Goal: Transaction & Acquisition: Purchase product/service

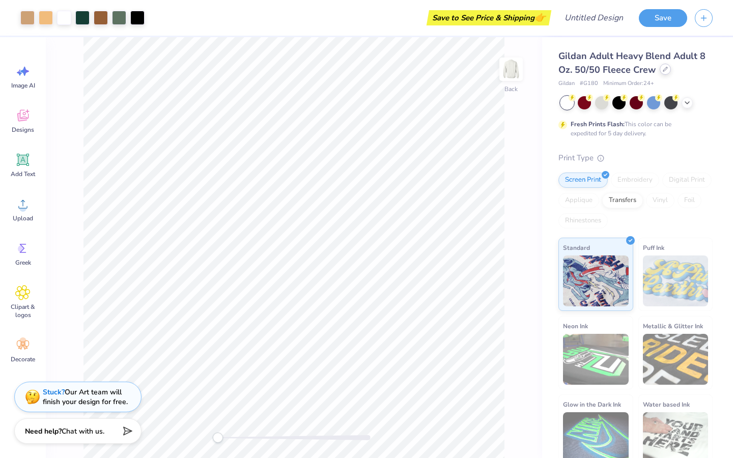
click at [665, 74] on div "Gildan Adult Heavy Blend Adult 8 Oz. 50/50 Fleece Crew" at bounding box center [635, 62] width 154 height 27
click at [665, 72] on div at bounding box center [664, 69] width 11 height 11
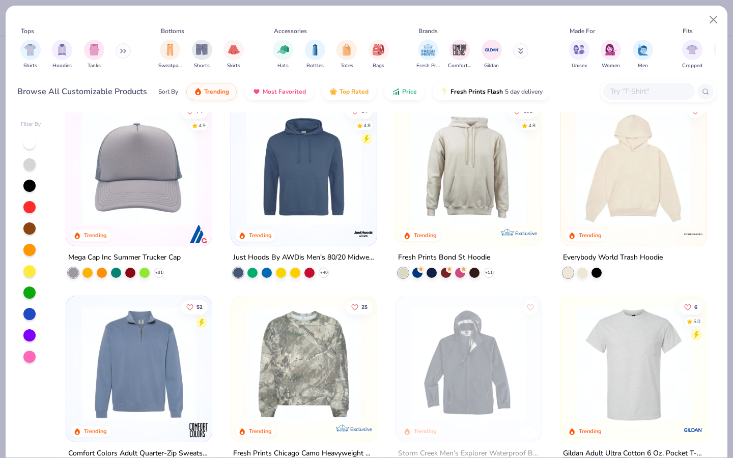
scroll to position [2533, 0]
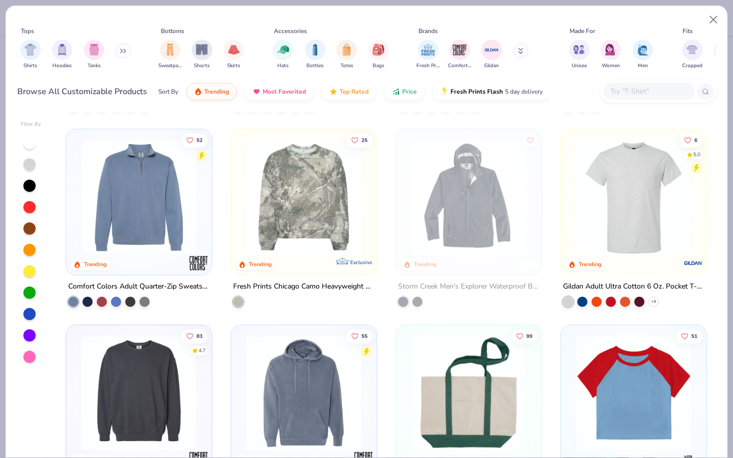
click at [619, 87] on input "text" at bounding box center [648, 91] width 78 height 12
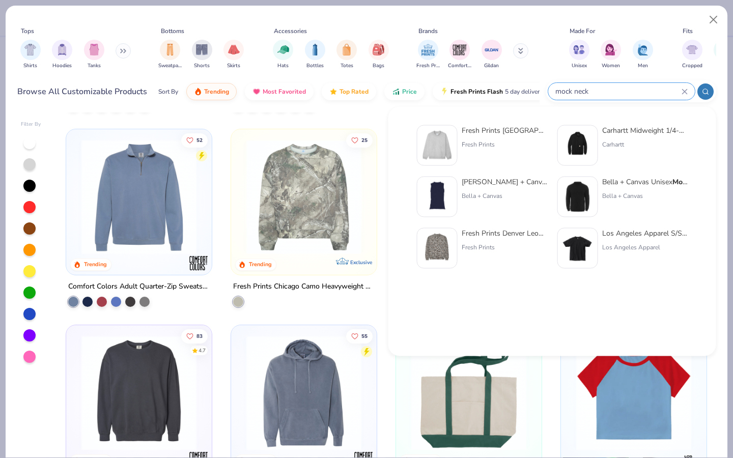
type input "mock neck"
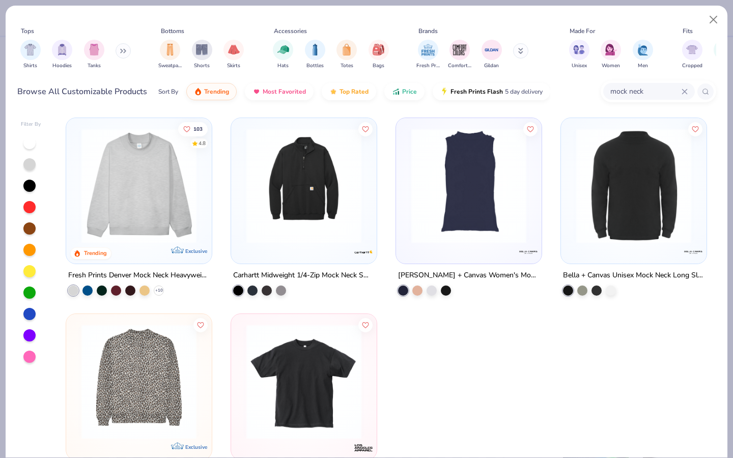
click at [167, 187] on img at bounding box center [138, 185] width 125 height 115
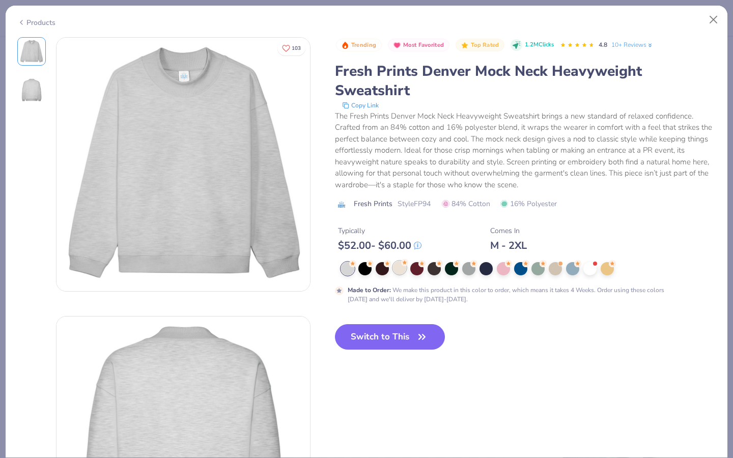
click at [401, 267] on div at bounding box center [399, 267] width 13 height 13
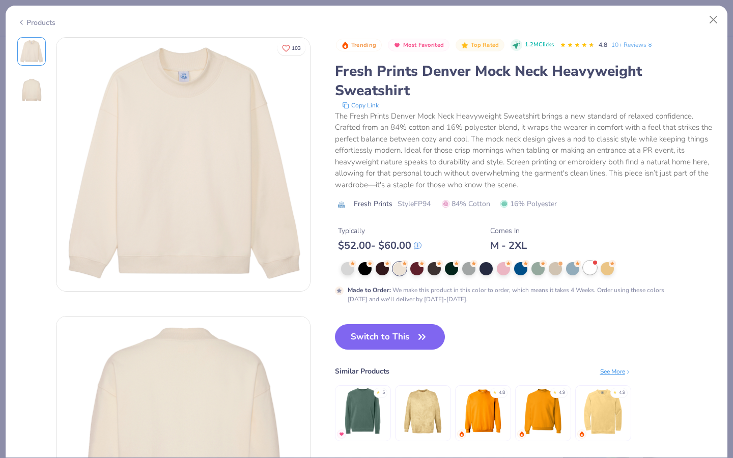
click at [591, 270] on div at bounding box center [589, 267] width 13 height 13
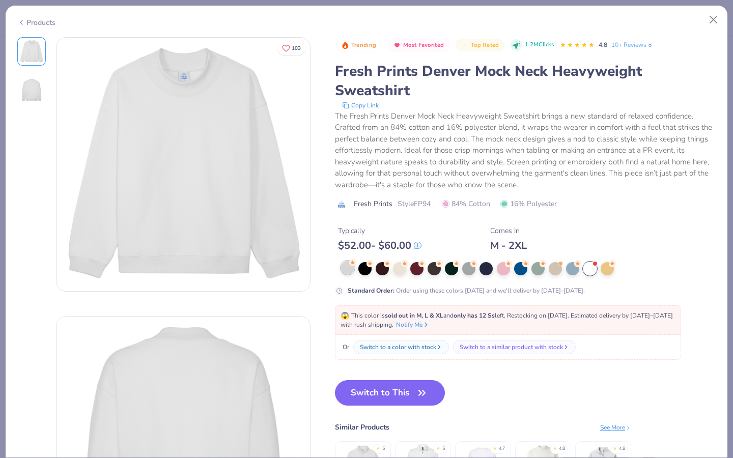
click at [343, 272] on div at bounding box center [347, 267] width 13 height 13
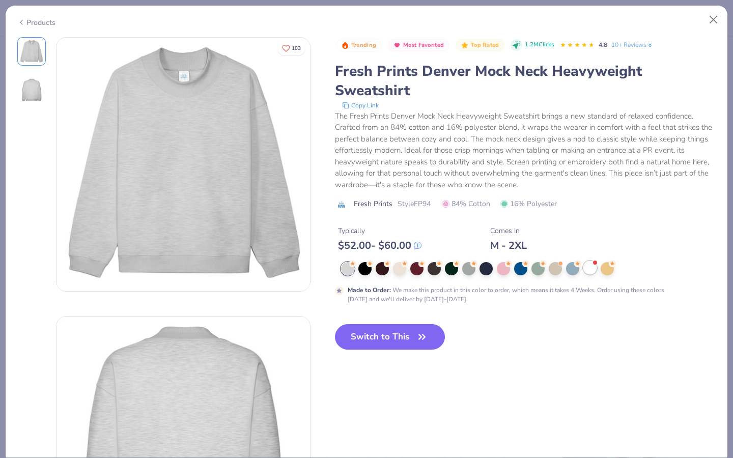
click at [591, 272] on div at bounding box center [589, 267] width 13 height 13
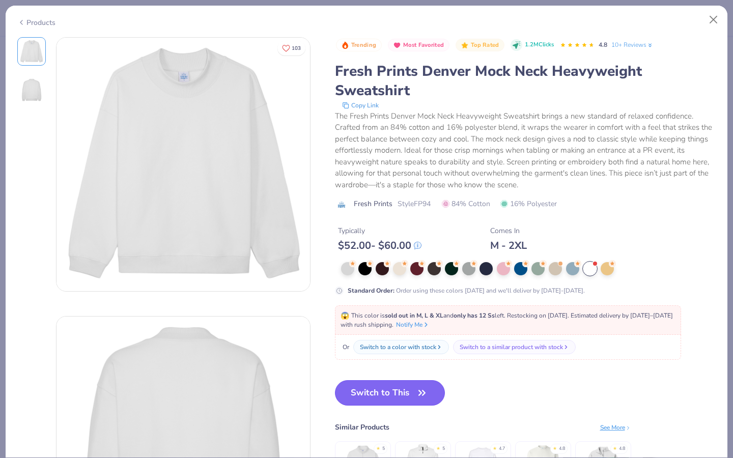
click at [398, 389] on button "Switch to This" at bounding box center [390, 392] width 110 height 25
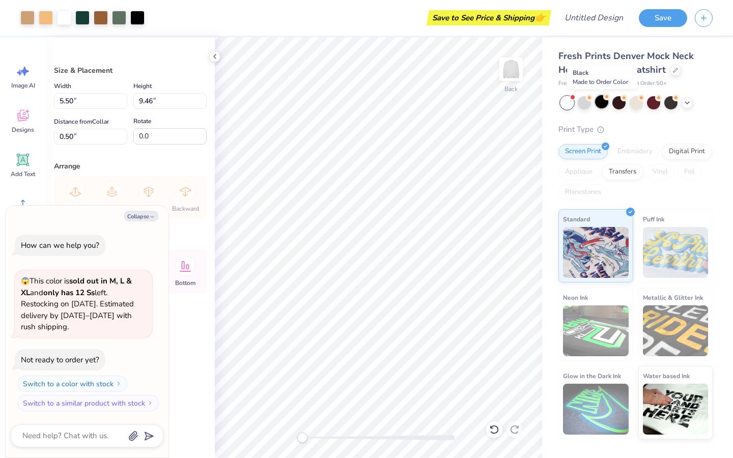
click at [600, 100] on div at bounding box center [601, 101] width 13 height 13
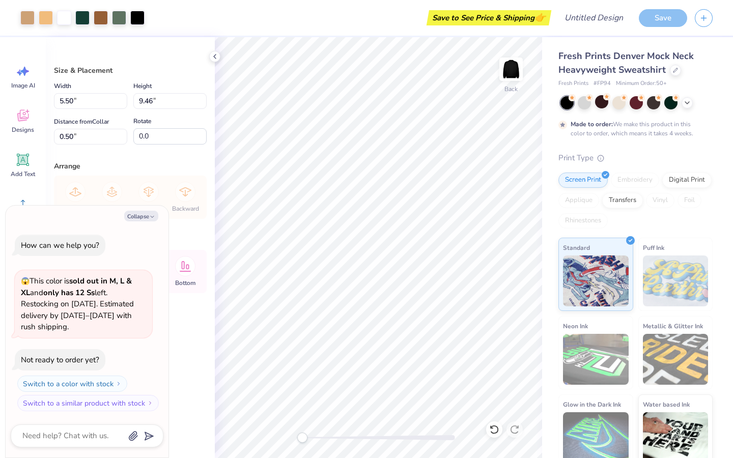
scroll to position [20, 0]
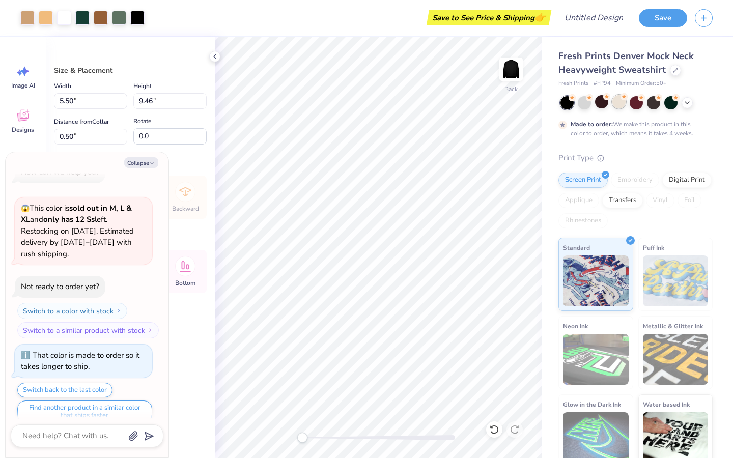
click at [620, 100] on div at bounding box center [618, 101] width 13 height 13
click at [683, 104] on icon at bounding box center [687, 102] width 8 height 8
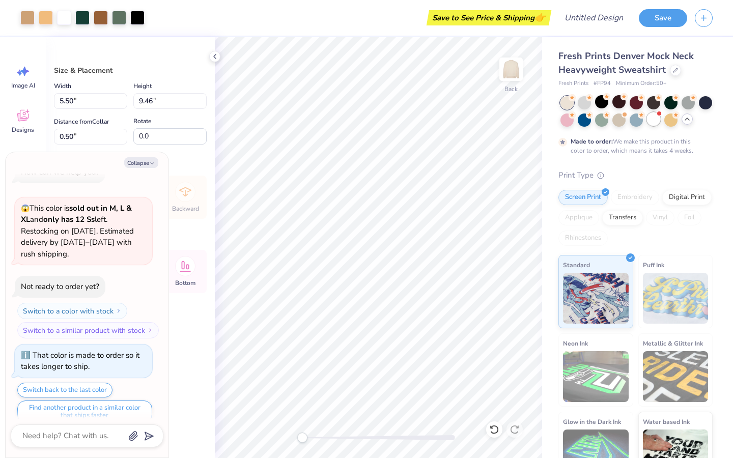
click at [654, 122] on div at bounding box center [653, 118] width 13 height 13
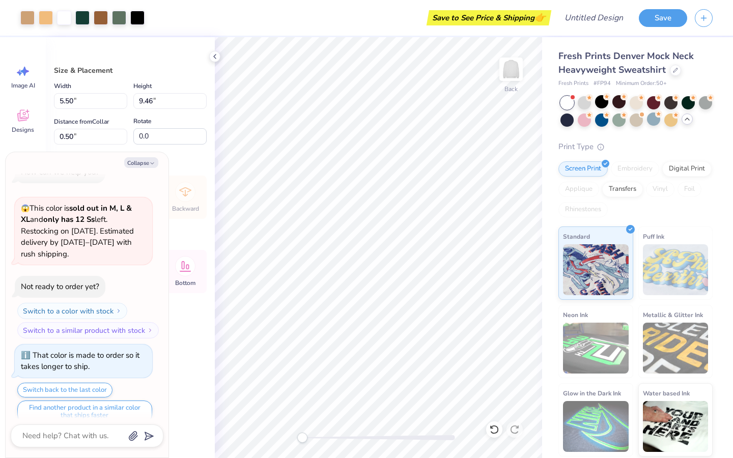
scroll to position [214, 0]
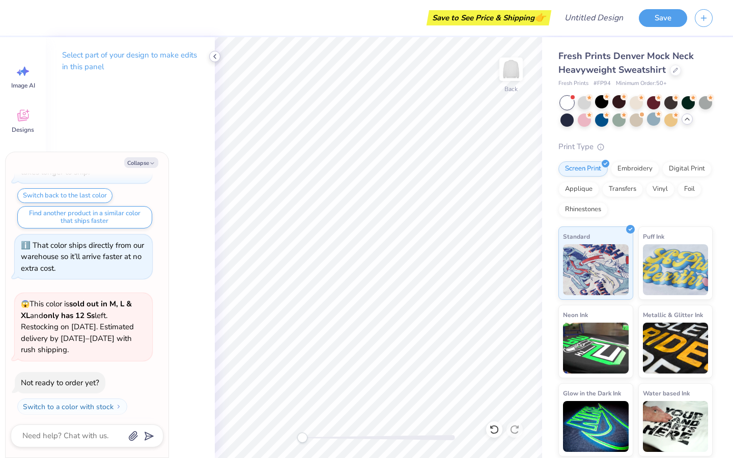
click at [214, 60] on icon at bounding box center [215, 56] width 8 height 8
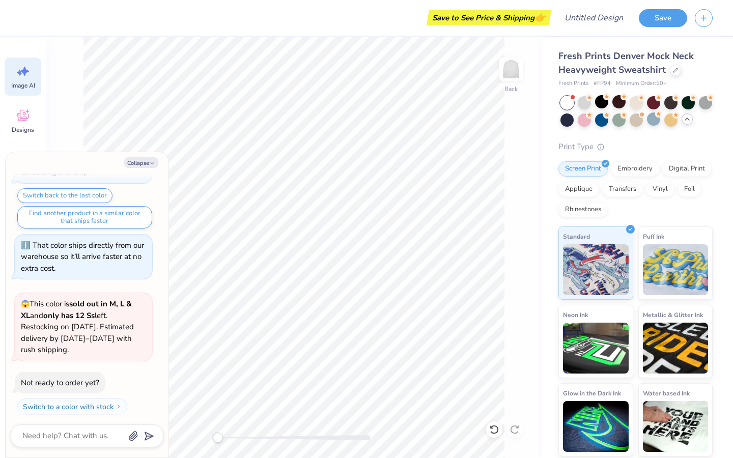
click at [24, 73] on icon at bounding box center [24, 71] width 9 height 9
type textarea "x"
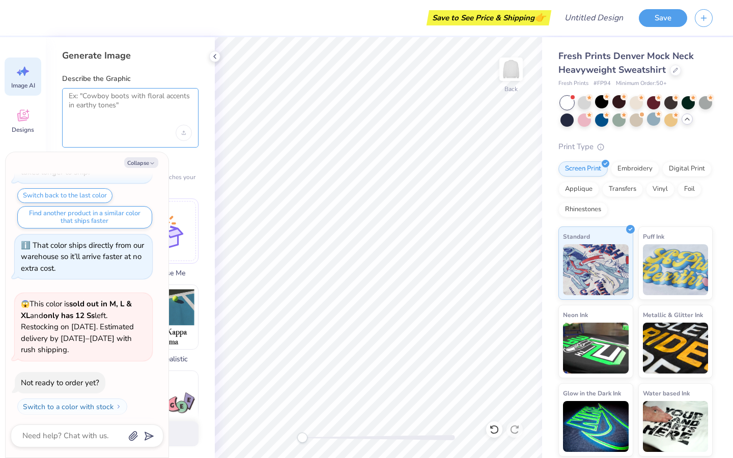
click at [157, 103] on textarea at bounding box center [130, 104] width 123 height 25
type textarea "paris theme bid day"
click at [148, 162] on button "Collapse" at bounding box center [141, 162] width 34 height 11
type textarea "x"
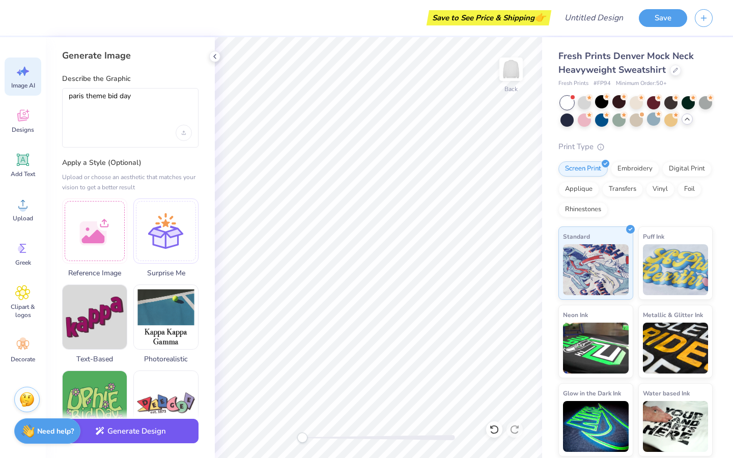
click at [140, 439] on button "Generate Design" at bounding box center [130, 431] width 136 height 25
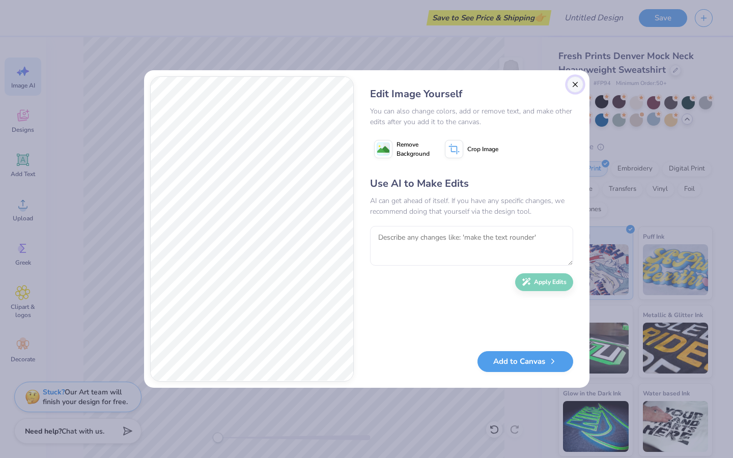
click at [573, 81] on button "Close" at bounding box center [575, 84] width 16 height 16
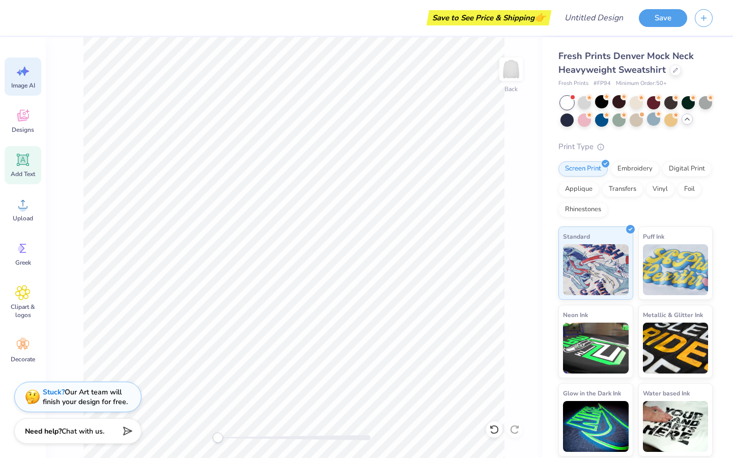
click at [30, 167] on div "Add Text" at bounding box center [23, 165] width 37 height 38
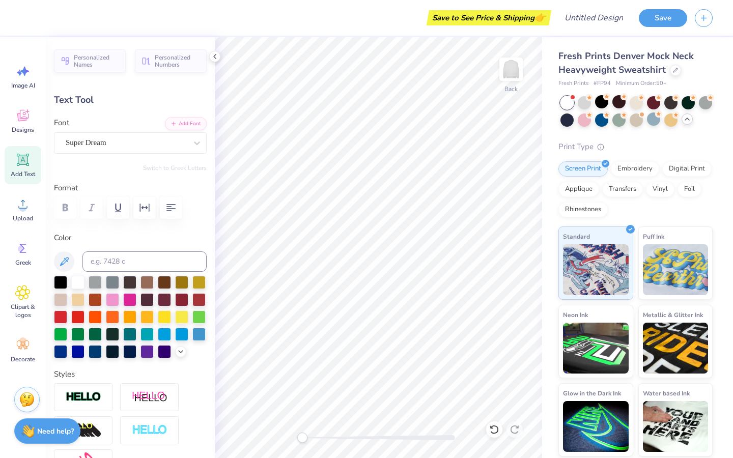
scroll to position [0, 2]
type textarea "TEXJ'ADOT"
click at [146, 144] on div "Super Dream" at bounding box center [126, 143] width 123 height 16
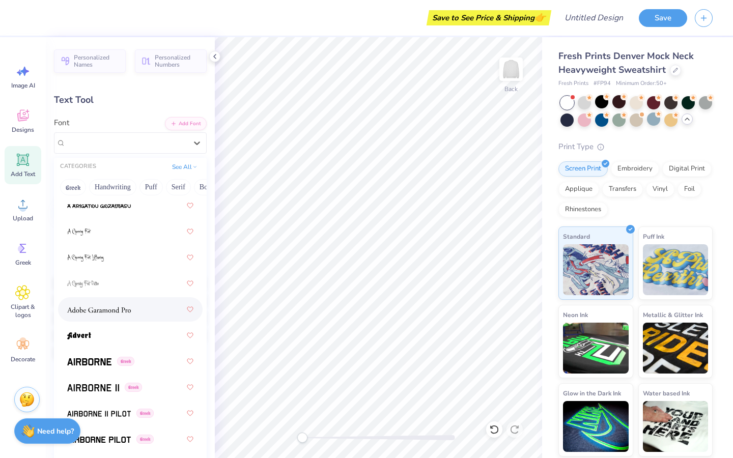
scroll to position [138, 0]
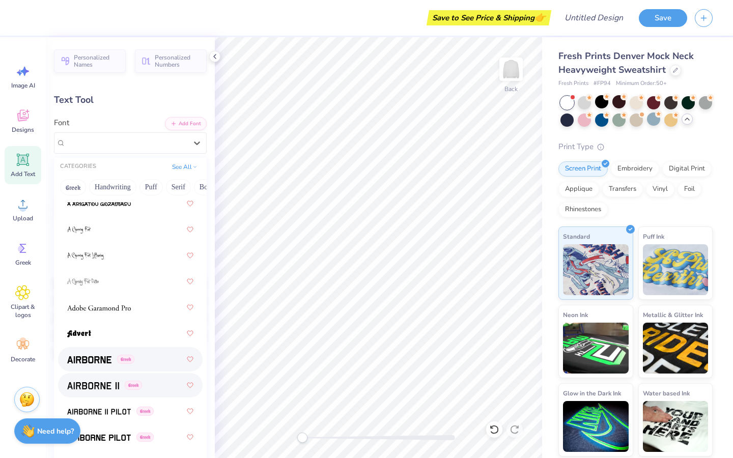
click at [138, 371] on div "Greek" at bounding box center [130, 359] width 144 height 24
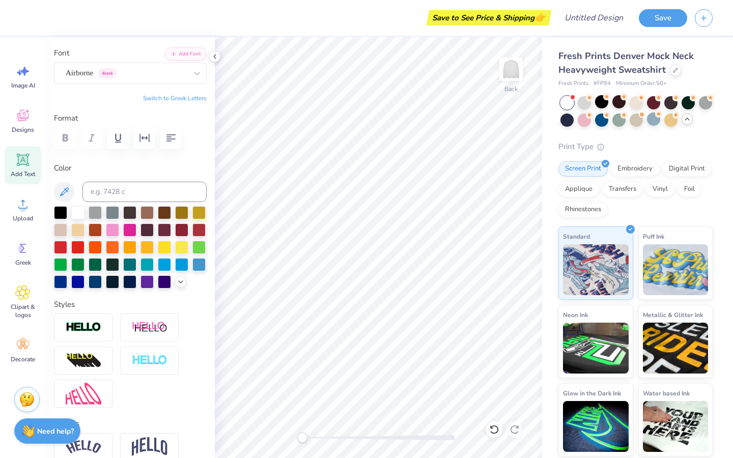
scroll to position [0, 0]
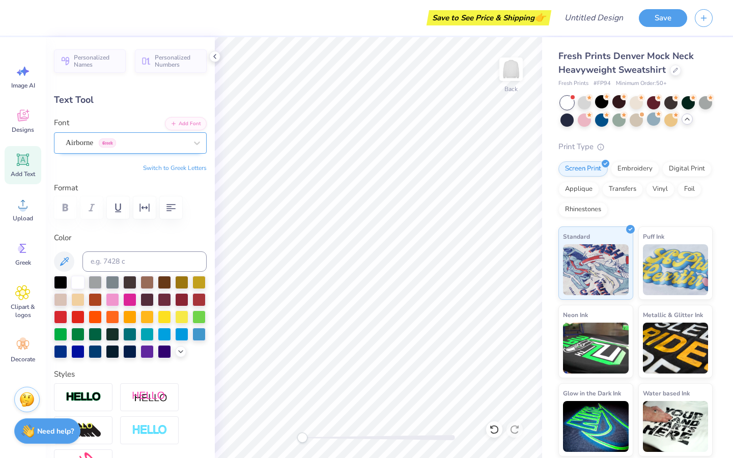
click at [159, 142] on div "Airborne Greek" at bounding box center [126, 143] width 123 height 16
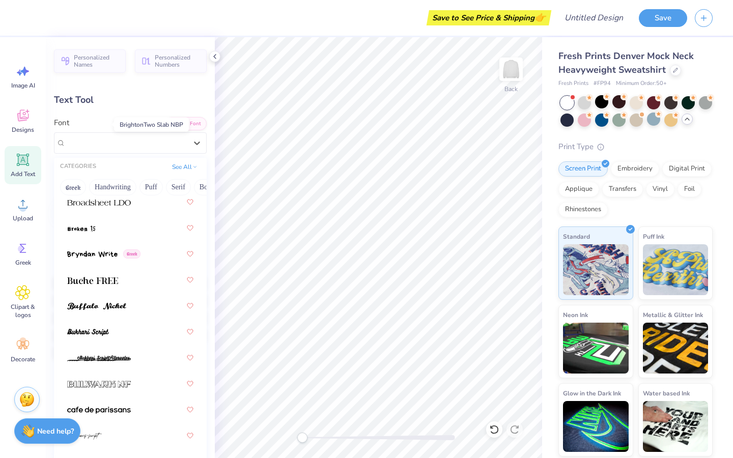
scroll to position [1281, 0]
click at [112, 277] on img at bounding box center [92, 279] width 51 height 7
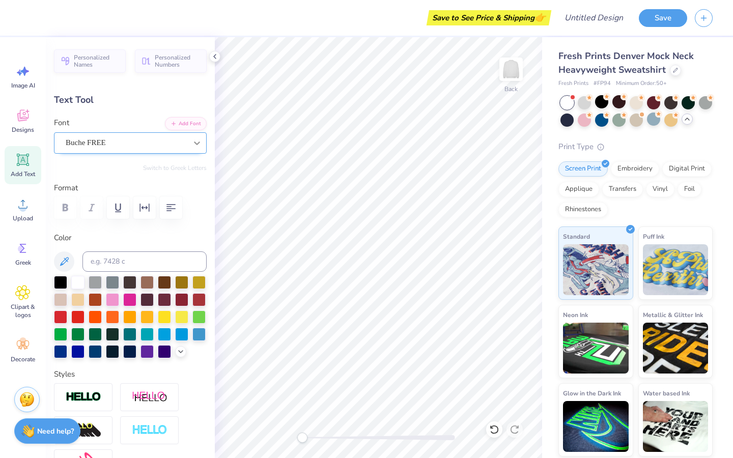
scroll to position [0, 1]
type textarea "JADORE"
type input "8.68"
type input "1.63"
type input "3.00"
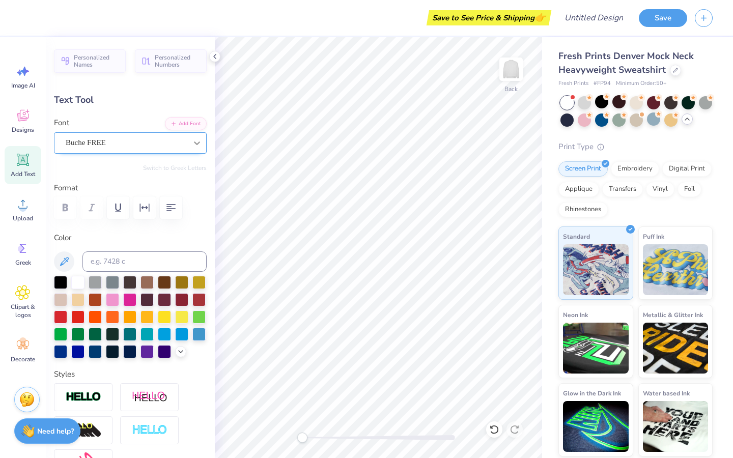
type textarea "JADORE"
click at [138, 148] on div at bounding box center [126, 143] width 121 height 14
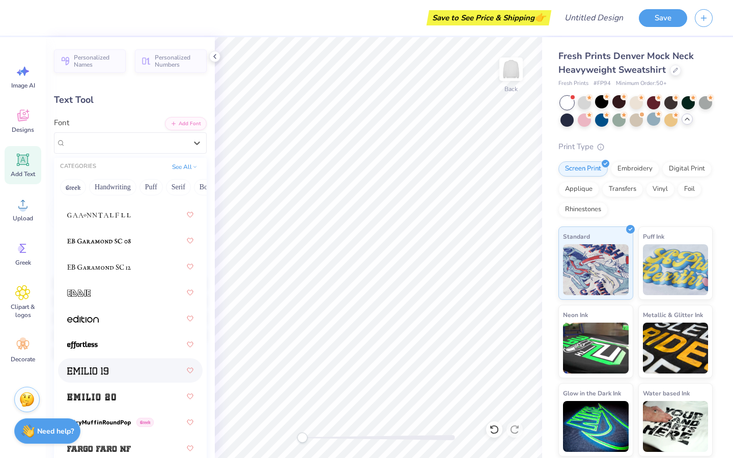
scroll to position [2824, 0]
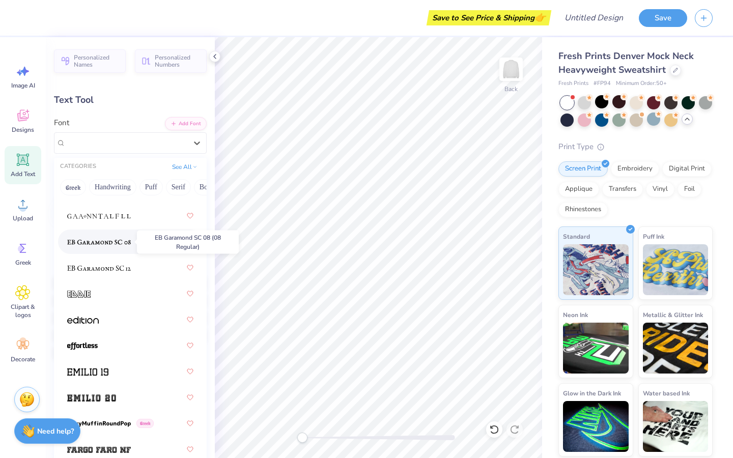
click at [126, 247] on span at bounding box center [99, 242] width 64 height 11
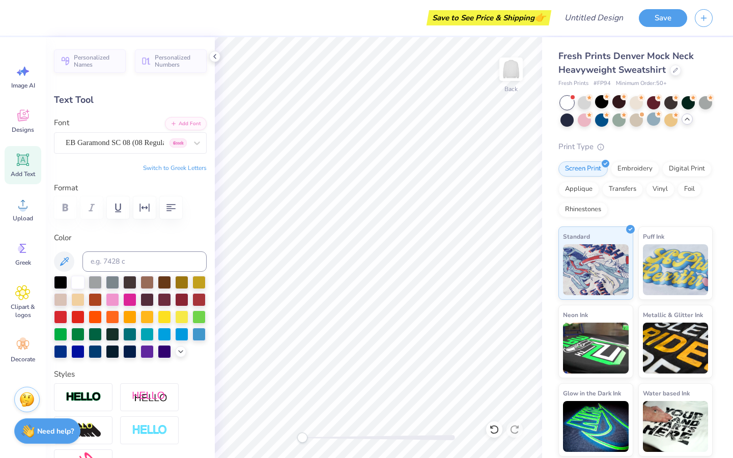
type textarea "J'ADORE"
click at [156, 147] on div "EB Garamond SC 08 (08 Regular) Greek" at bounding box center [126, 143] width 123 height 16
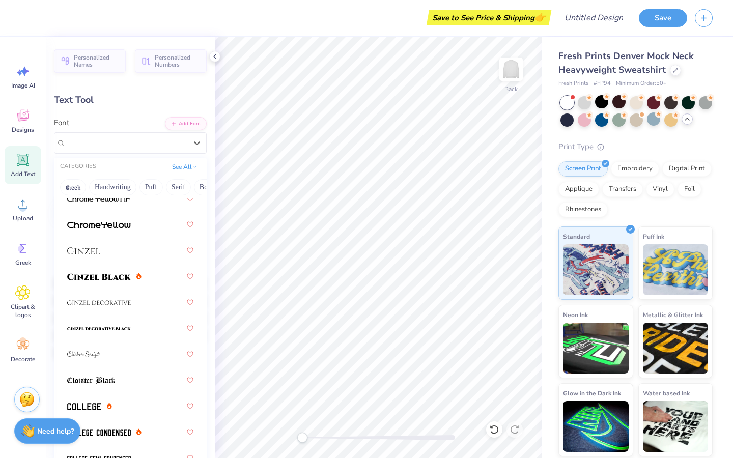
scroll to position [1742, 0]
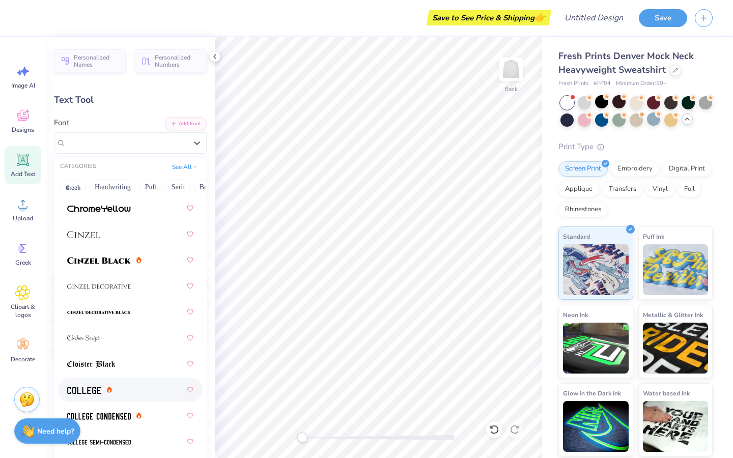
click at [127, 388] on div at bounding box center [130, 390] width 126 height 18
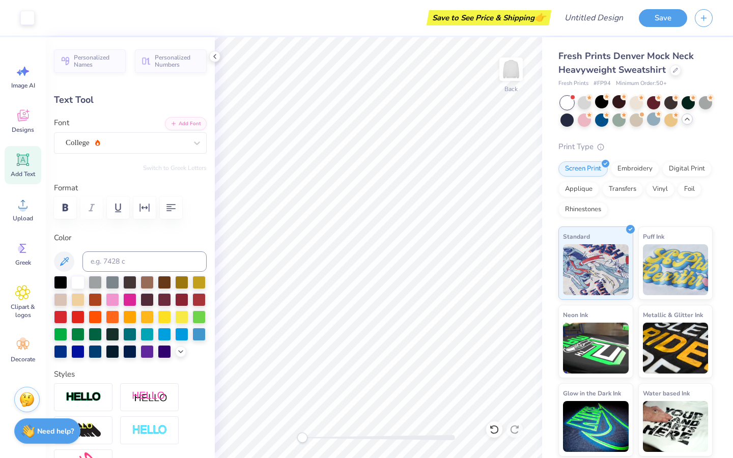
type input "7.66"
type input "1.65"
type input "2.99"
click at [139, 147] on div "College" at bounding box center [126, 143] width 123 height 16
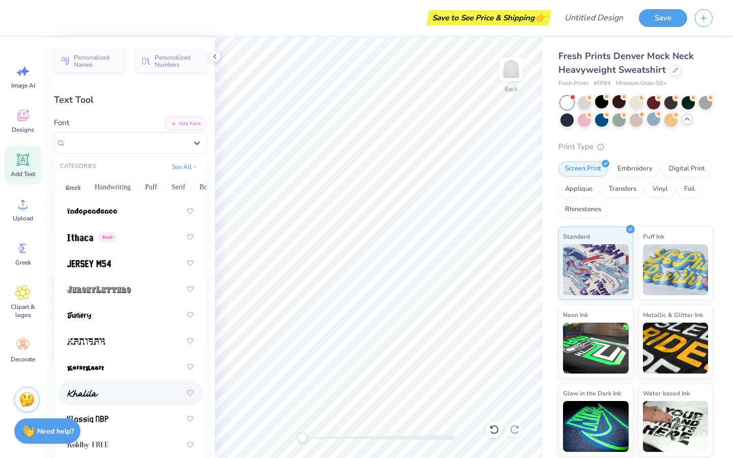
scroll to position [4046, 0]
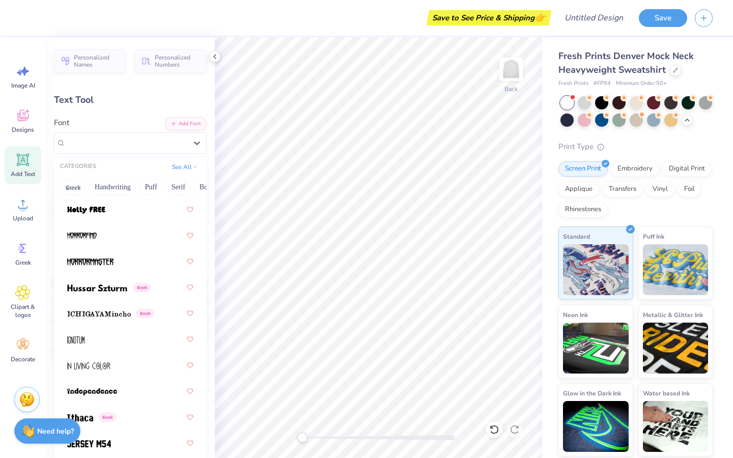
scroll to position [3761, 0]
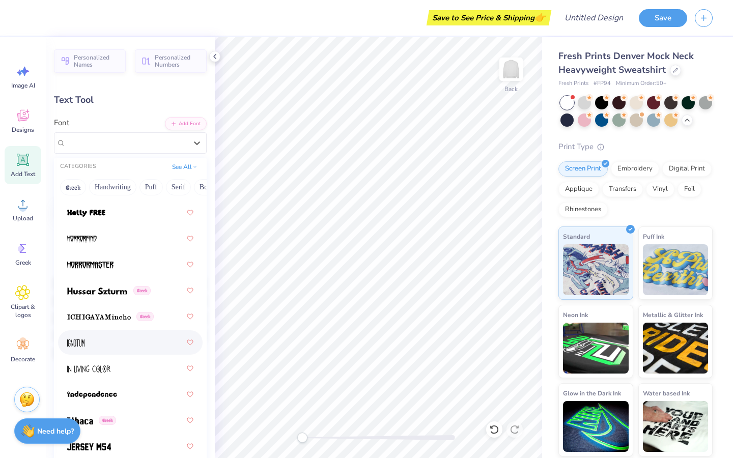
click at [121, 347] on div at bounding box center [130, 342] width 126 height 18
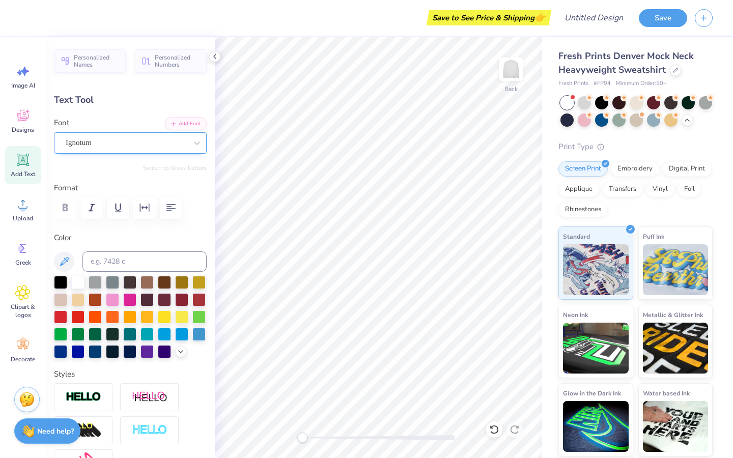
click at [146, 143] on div "Ignotum" at bounding box center [126, 143] width 123 height 16
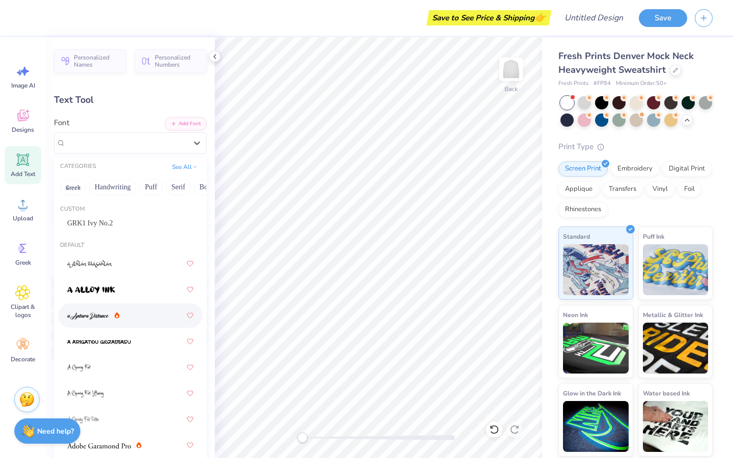
scroll to position [561, 0]
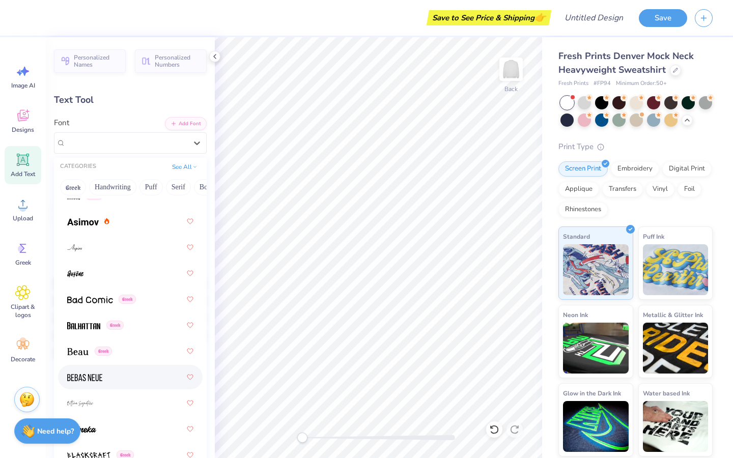
click at [126, 371] on div at bounding box center [130, 377] width 126 height 18
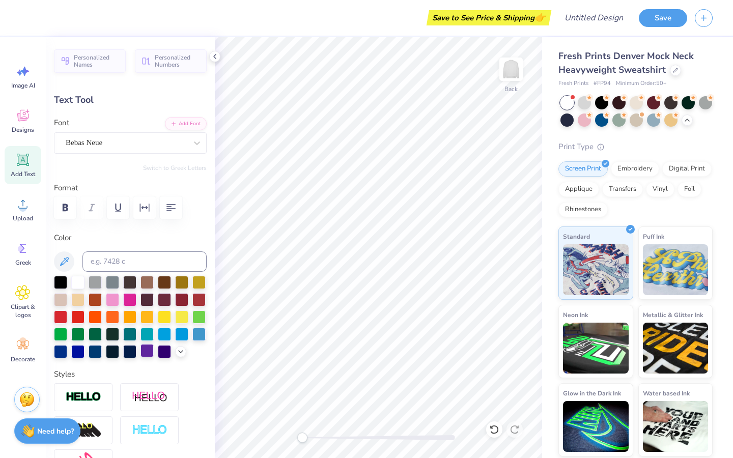
type textarea "J'ADORE"
click at [23, 161] on icon at bounding box center [23, 160] width 10 height 10
type input "5.84"
type input "1.69"
type input "9.15"
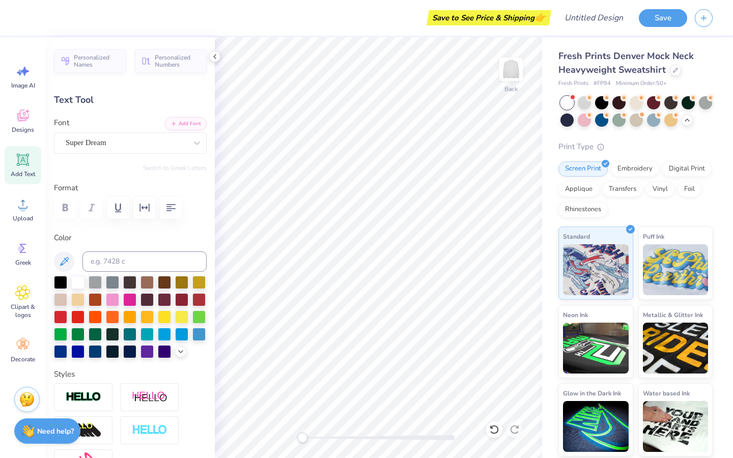
scroll to position [0, 1]
type textarea "ALPHA"
type input "7.27"
type input "1.70"
click at [123, 148] on div "Super Dream" at bounding box center [126, 143] width 123 height 16
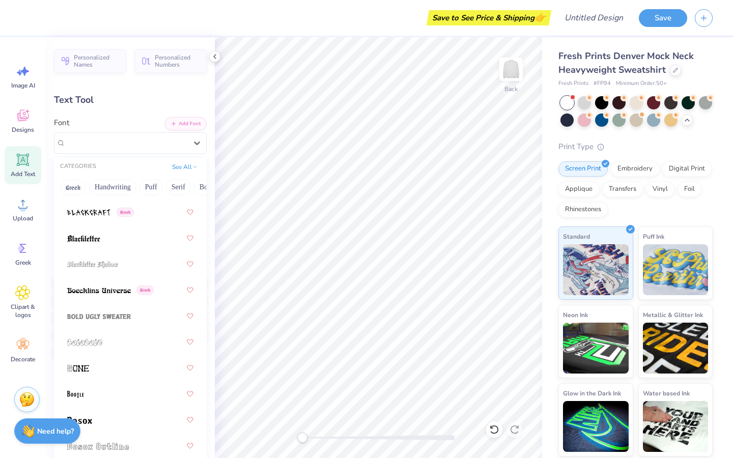
scroll to position [1070, 0]
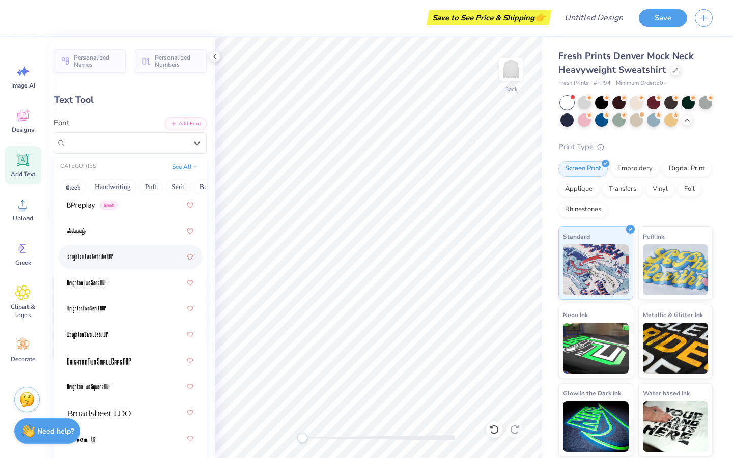
click at [134, 252] on div at bounding box center [130, 257] width 126 height 18
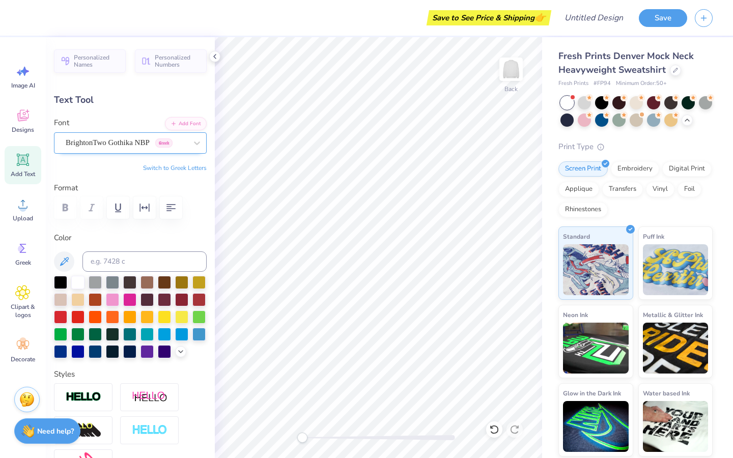
click at [147, 144] on div "BrightonTwo Gothika NBP Greek" at bounding box center [126, 143] width 123 height 16
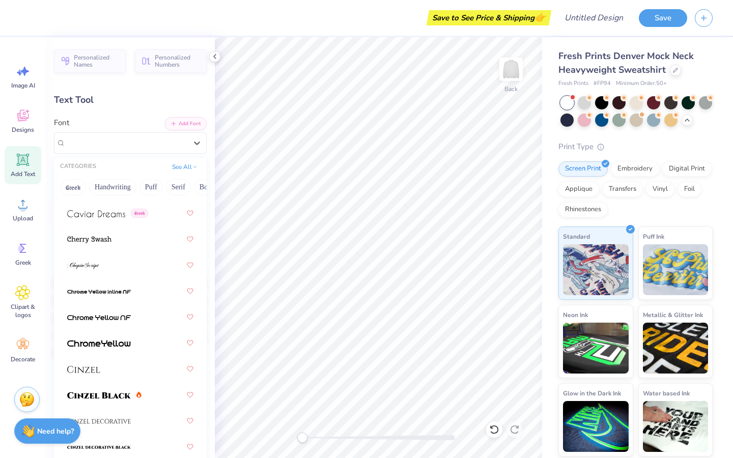
scroll to position [1783, 0]
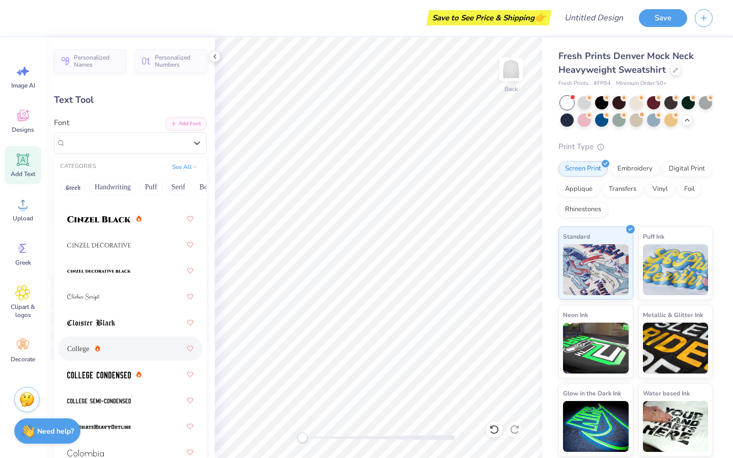
click at [131, 352] on div "College" at bounding box center [130, 348] width 126 height 18
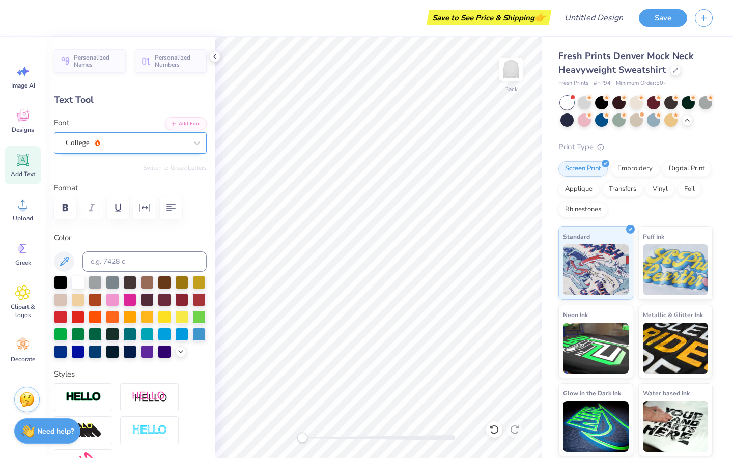
click at [183, 140] on div "College" at bounding box center [126, 143] width 123 height 16
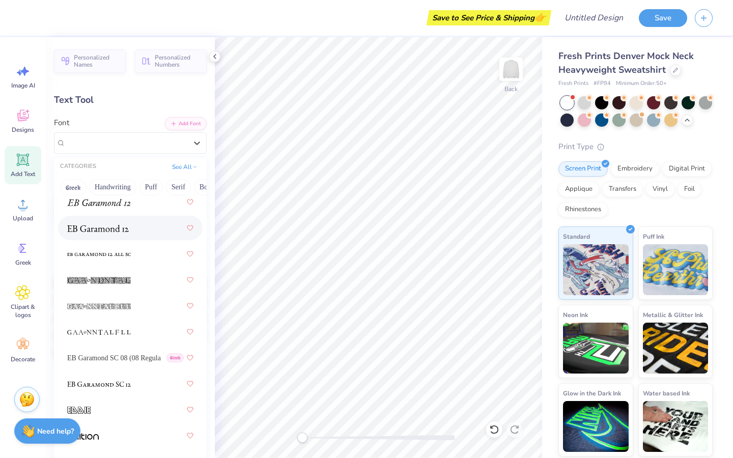
scroll to position [2855, 0]
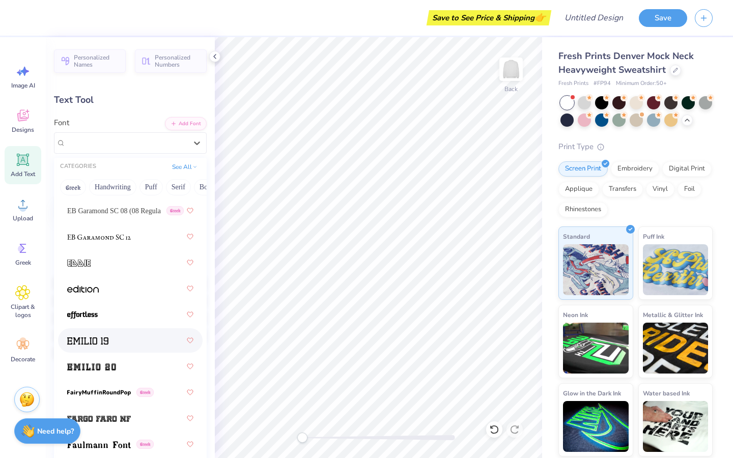
click at [128, 344] on div at bounding box center [130, 340] width 126 height 18
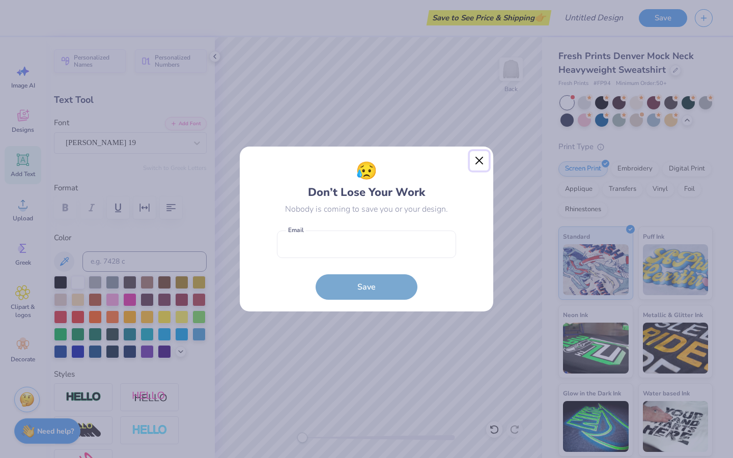
click at [487, 165] on button "Close" at bounding box center [479, 160] width 19 height 19
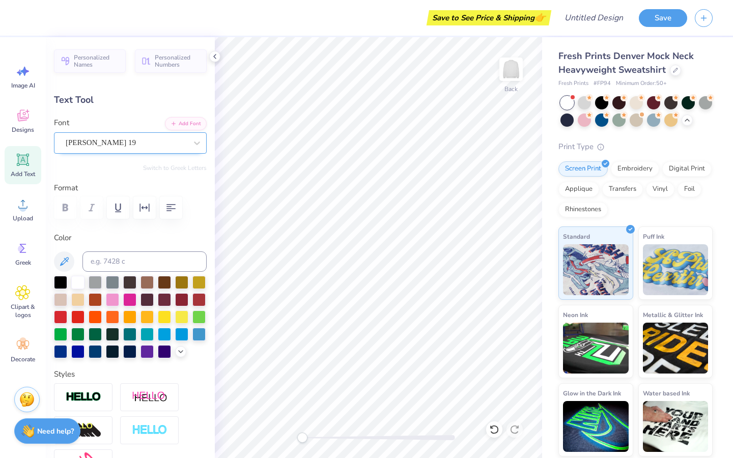
click at [142, 149] on div "[PERSON_NAME] 19" at bounding box center [126, 143] width 123 height 16
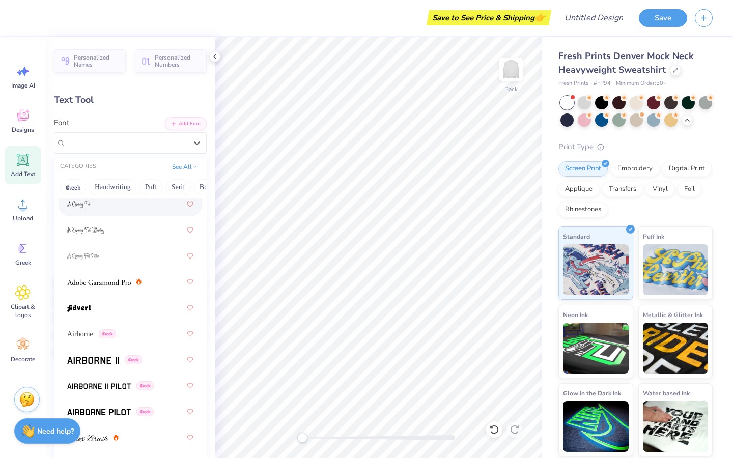
scroll to position [169, 0]
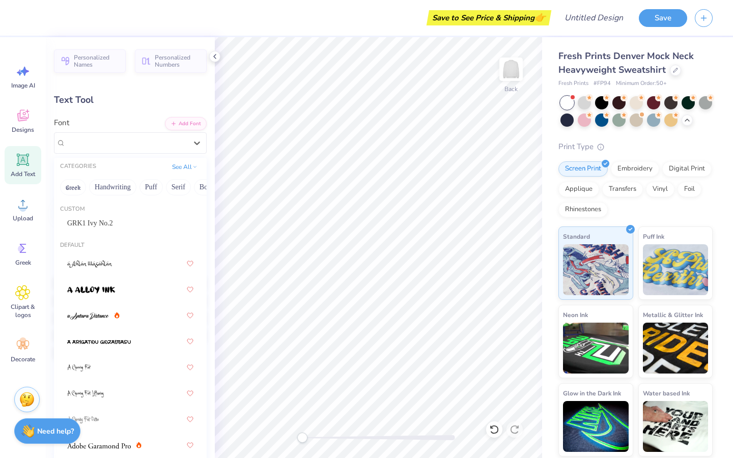
scroll to position [169, 0]
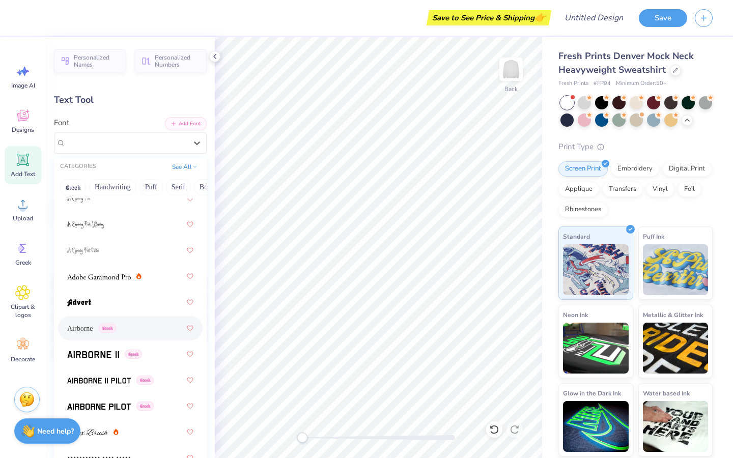
click at [150, 334] on div "Airborne Greek" at bounding box center [130, 328] width 126 height 18
